Goal: Task Accomplishment & Management: Use online tool/utility

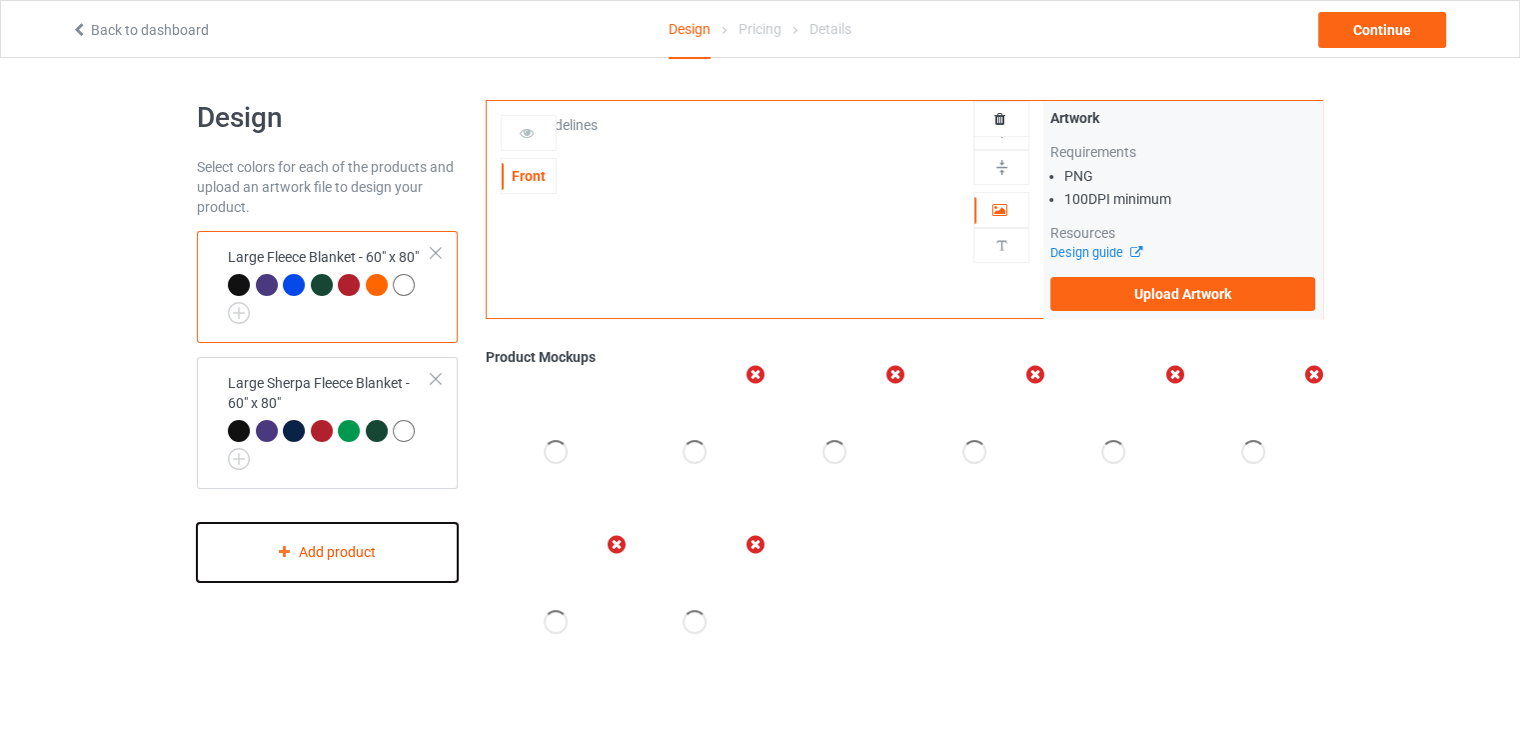
click at [318, 549] on div "Add product" at bounding box center [327, 552] width 261 height 59
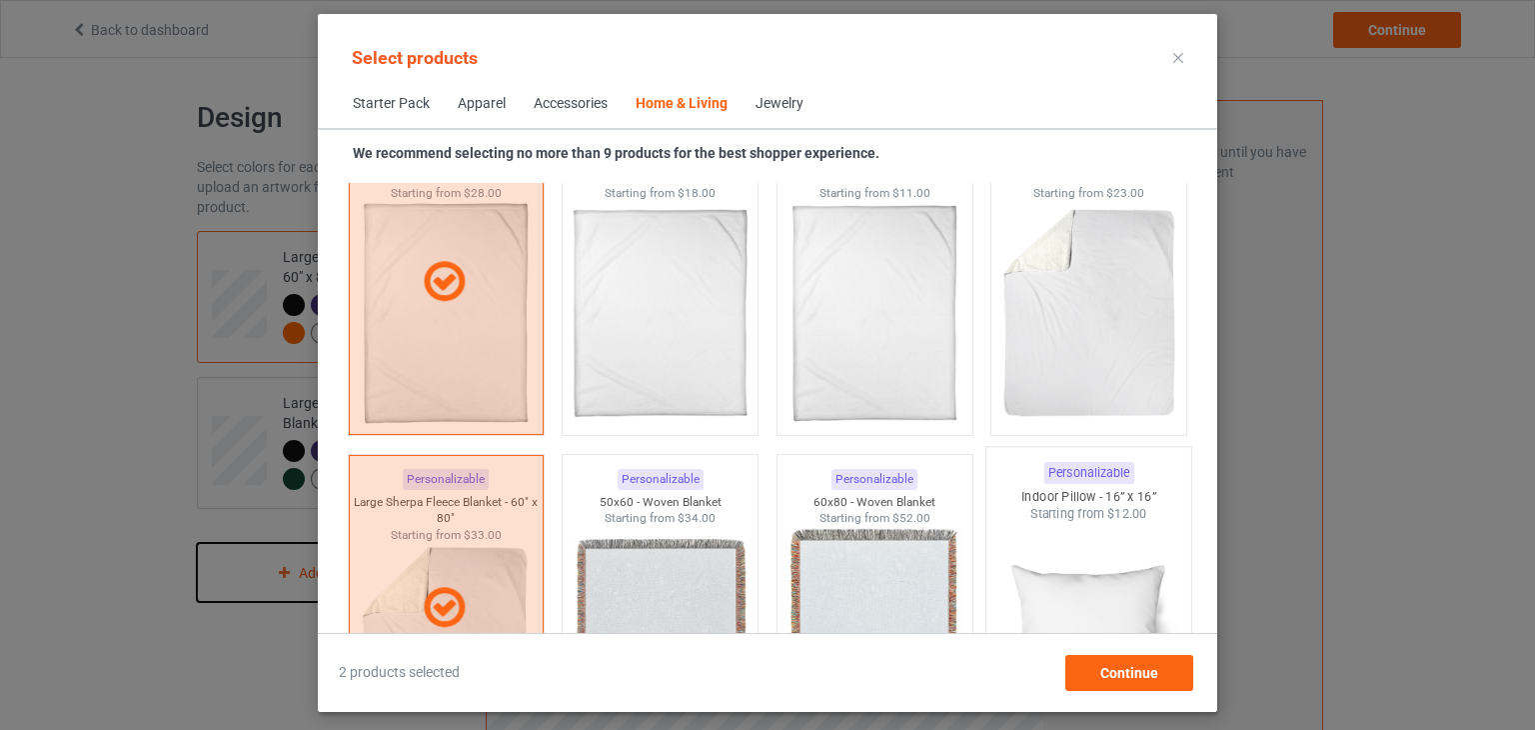
scroll to position [9665, 0]
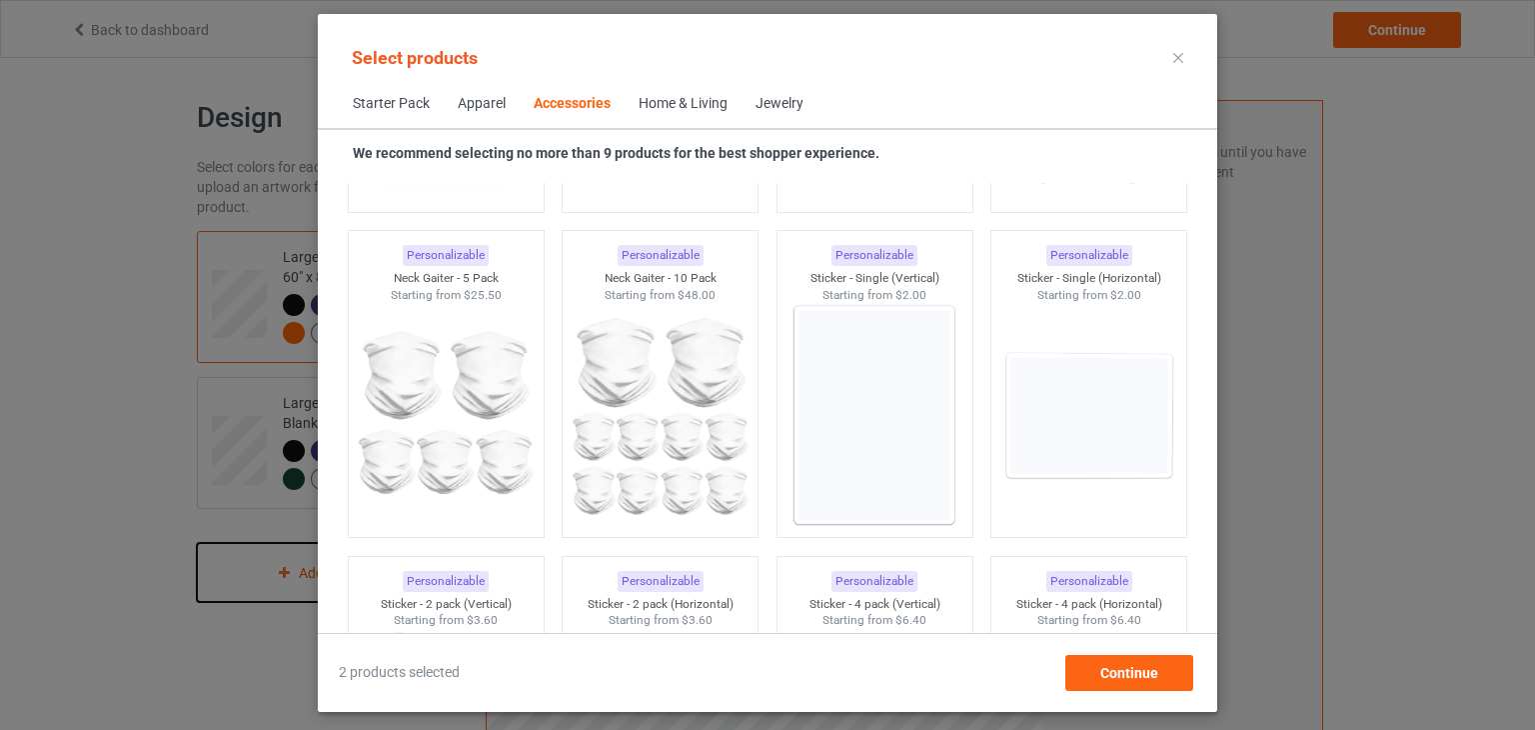
scroll to position [6366, 0]
